Goal: Navigation & Orientation: Find specific page/section

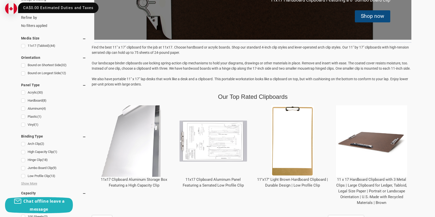
scroll to position [132, 0]
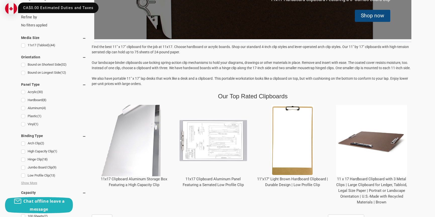
click at [292, 135] on img at bounding box center [292, 140] width 71 height 71
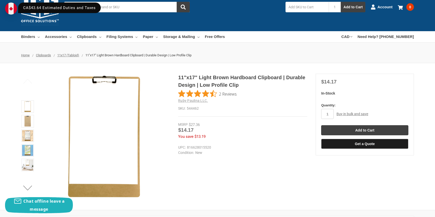
scroll to position [17, 0]
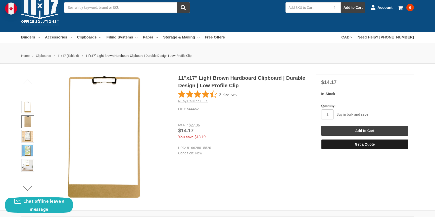
click at [26, 124] on img at bounding box center [27, 121] width 11 height 11
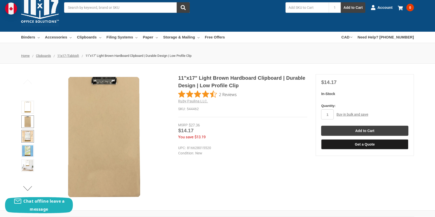
click at [27, 137] on img at bounding box center [27, 136] width 11 height 11
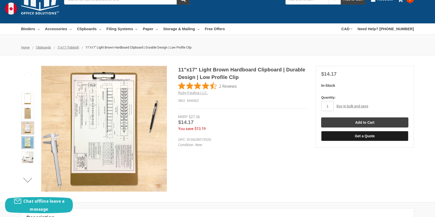
scroll to position [26, 0]
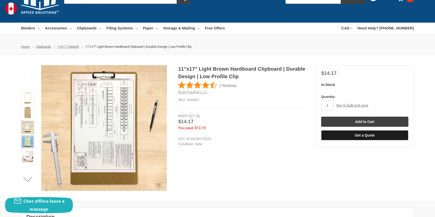
click at [29, 143] on img at bounding box center [27, 141] width 11 height 11
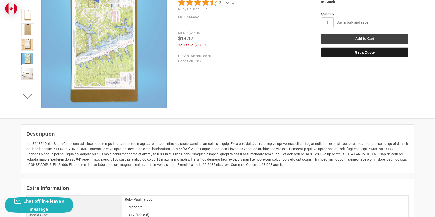
scroll to position [108, 0]
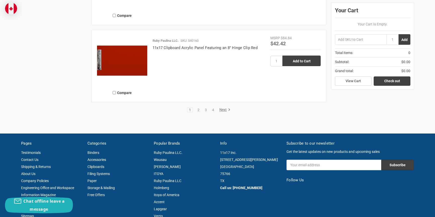
scroll to position [1185, 0]
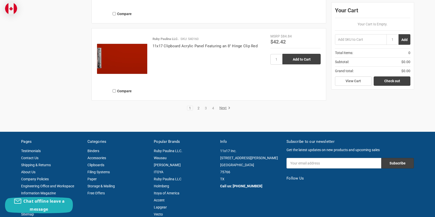
click at [198, 110] on link "2" at bounding box center [199, 108] width 6 height 4
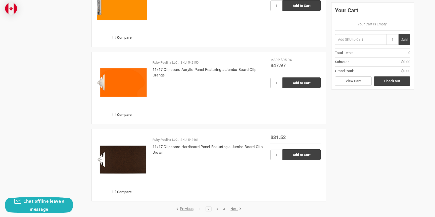
scroll to position [1155, 0]
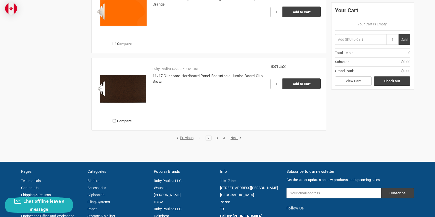
click at [219, 140] on link "3" at bounding box center [217, 138] width 6 height 4
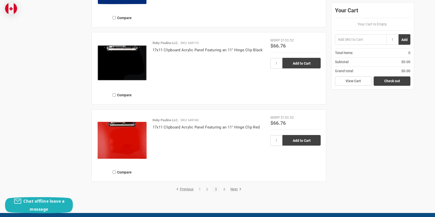
scroll to position [1133, 0]
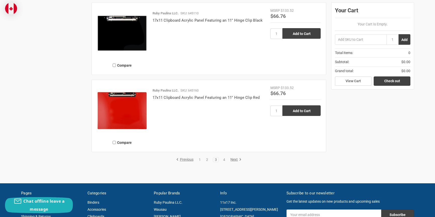
click at [231, 162] on link "Next" at bounding box center [235, 159] width 13 height 5
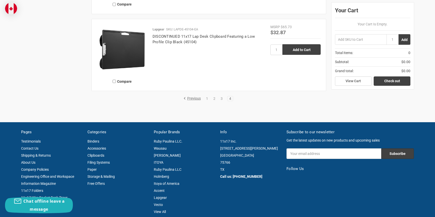
scroll to position [890, 0]
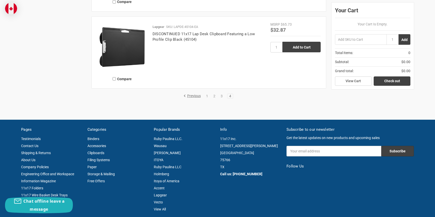
click at [230, 98] on link "4" at bounding box center [231, 96] width 6 height 4
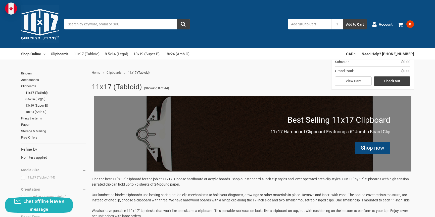
scroll to position [888, 0]
